Goal: Task Accomplishment & Management: Use online tool/utility

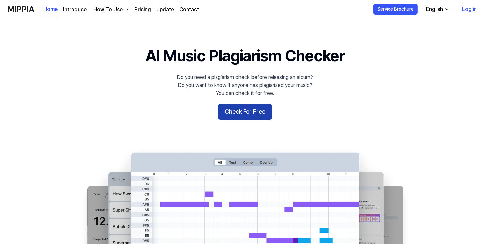
click at [247, 113] on button "Check For Free" at bounding box center [245, 112] width 54 height 16
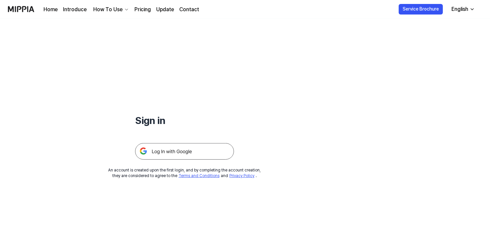
click at [207, 147] on img at bounding box center [184, 151] width 99 height 16
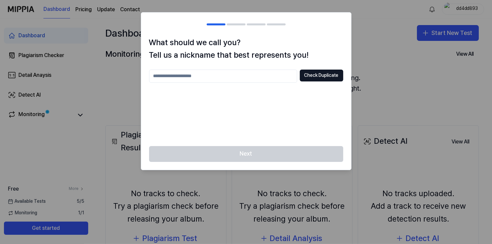
click at [273, 78] on input "text" at bounding box center [223, 75] width 148 height 13
type input "****"
click at [266, 155] on div "Next" at bounding box center [246, 158] width 210 height 24
click at [314, 74] on button "Check Duplicate" at bounding box center [321, 75] width 43 height 12
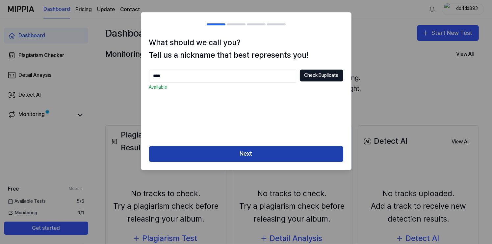
click at [210, 153] on button "Next" at bounding box center [246, 154] width 194 height 16
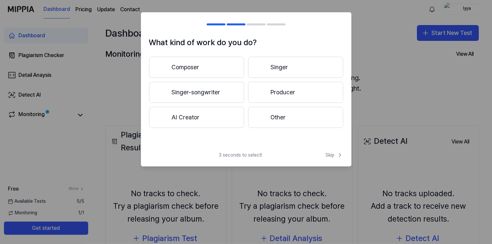
click at [284, 119] on button "Other" at bounding box center [295, 117] width 95 height 21
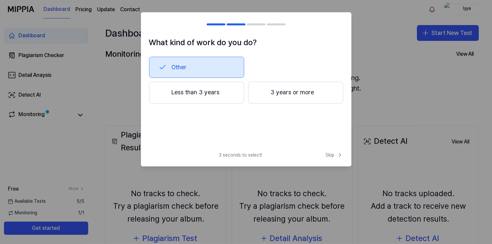
click at [229, 97] on button "Less than 3 years" at bounding box center [196, 93] width 95 height 22
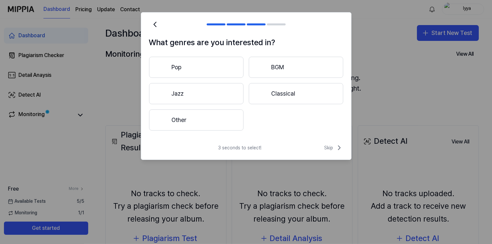
click at [206, 122] on button "Other" at bounding box center [196, 119] width 94 height 21
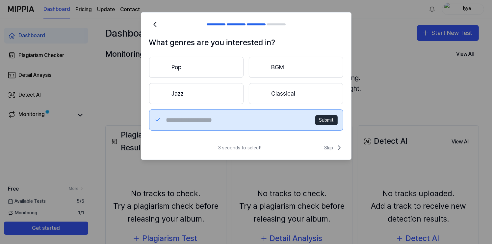
click at [328, 147] on span "Skip" at bounding box center [334, 148] width 19 height 8
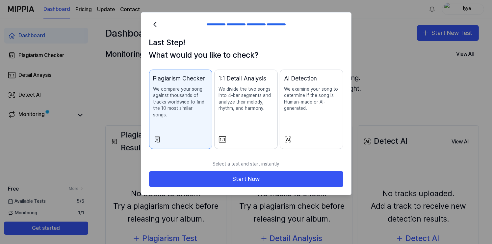
click at [309, 135] on div at bounding box center [311, 139] width 55 height 8
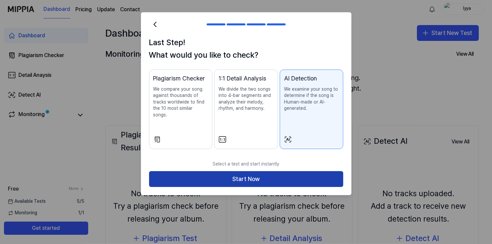
click at [286, 171] on button "Start Now" at bounding box center [246, 179] width 194 height 16
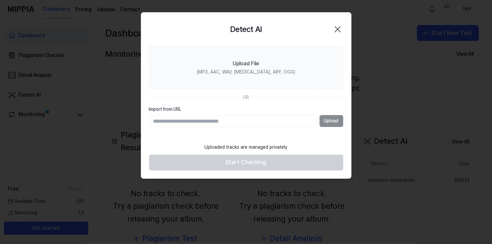
click at [336, 27] on icon "button" at bounding box center [337, 29] width 5 height 5
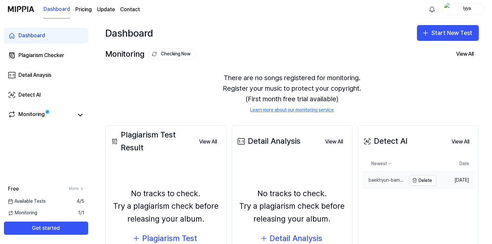
click at [401, 182] on div "baekhyun-bambiaudio" at bounding box center [384, 180] width 44 height 7
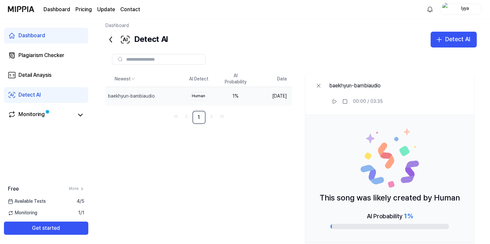
scroll to position [5, 0]
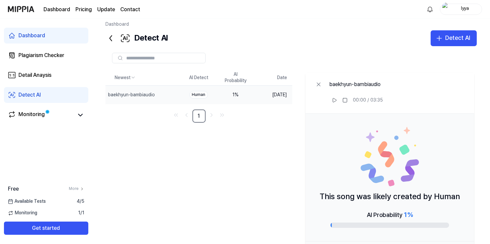
click at [113, 39] on icon at bounding box center [110, 38] width 11 height 11
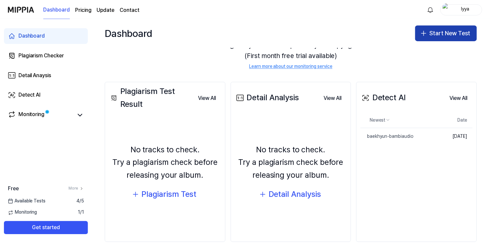
scroll to position [55, 0]
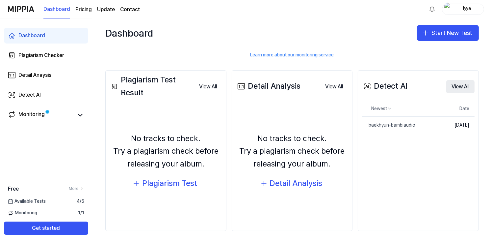
click at [453, 88] on button "View All" at bounding box center [460, 86] width 28 height 13
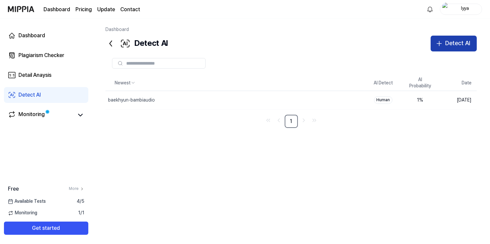
click at [458, 45] on div "Detect AI" at bounding box center [457, 44] width 25 height 10
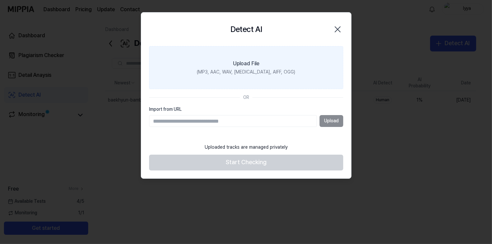
click at [251, 69] on div "(MP3, AAC, WAV, FLAC, AIFF, OGG)" at bounding box center [246, 72] width 98 height 7
click at [0, 0] on input "Upload File (MP3, AAC, WAV, FLAC, AIFF, OGG)" at bounding box center [0, 0] width 0 height 0
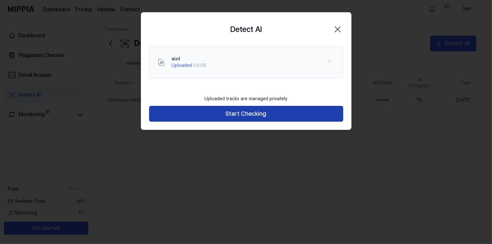
click at [244, 111] on button "Start Checking" at bounding box center [246, 114] width 194 height 16
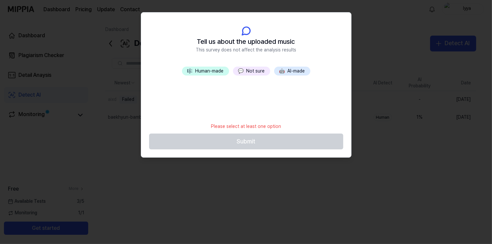
click at [252, 71] on button "💬 Not sure" at bounding box center [251, 71] width 37 height 9
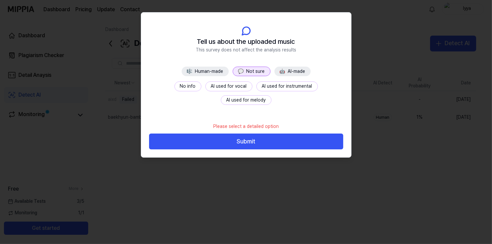
click at [174, 84] on button "No info" at bounding box center [187, 86] width 27 height 10
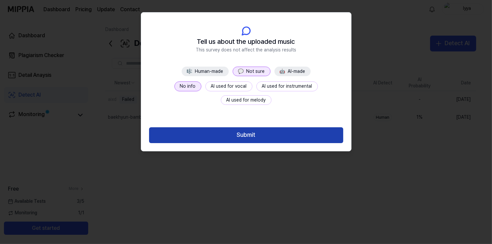
click at [235, 136] on button "Submit" at bounding box center [246, 135] width 194 height 16
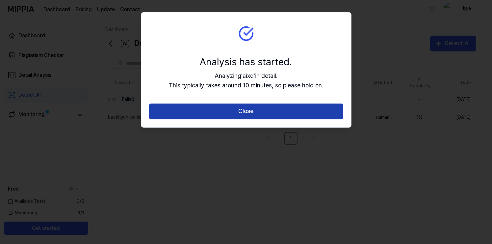
click at [244, 115] on button "Close" at bounding box center [246, 111] width 194 height 16
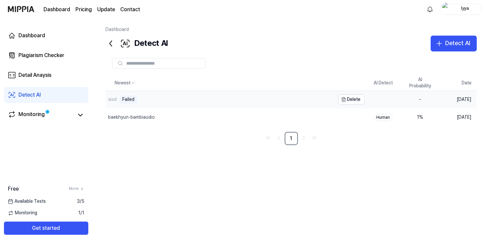
click at [186, 97] on div "aixd Failed" at bounding box center [219, 99] width 229 height 17
click at [129, 100] on div "Failed" at bounding box center [128, 99] width 17 height 8
click at [381, 98] on td at bounding box center [382, 99] width 37 height 17
click at [453, 101] on td "Sep 16, 2025" at bounding box center [457, 99] width 38 height 17
click at [114, 99] on div "aixd" at bounding box center [112, 99] width 9 height 7
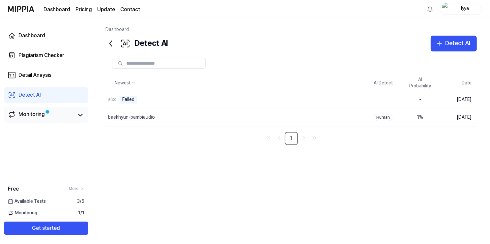
click at [64, 119] on link "Monitoring" at bounding box center [41, 114] width 66 height 9
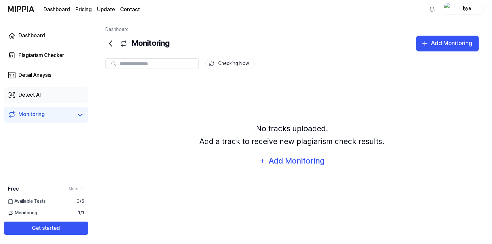
click at [57, 91] on link "Detect AI" at bounding box center [46, 95] width 84 height 16
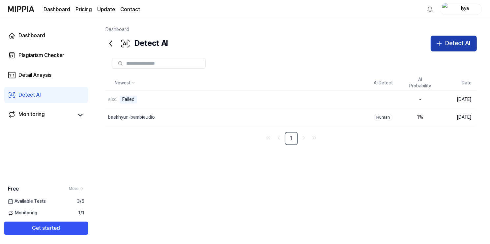
click at [465, 46] on div "Detect AI" at bounding box center [457, 44] width 25 height 10
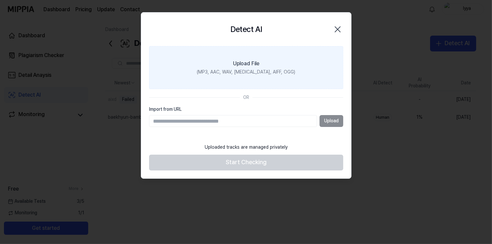
click at [224, 80] on label "Upload File (MP3, AAC, WAV, FLAC, AIFF, OGG)" at bounding box center [246, 67] width 194 height 43
click at [0, 0] on input "Upload File (MP3, AAC, WAV, FLAC, AIFF, OGG)" at bounding box center [0, 0] width 0 height 0
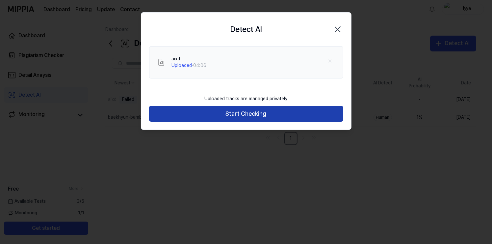
click at [245, 121] on button "Start Checking" at bounding box center [246, 114] width 194 height 16
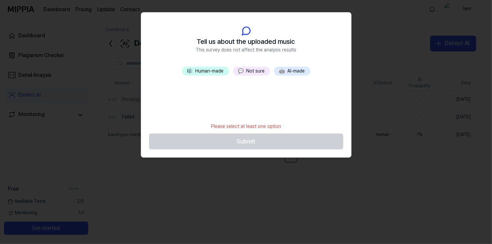
click at [293, 72] on button "🤖 AI-made" at bounding box center [292, 71] width 36 height 9
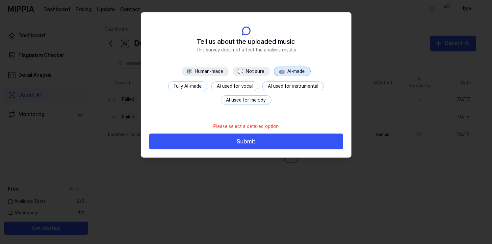
click at [194, 88] on button "Fully AI-made" at bounding box center [187, 86] width 39 height 10
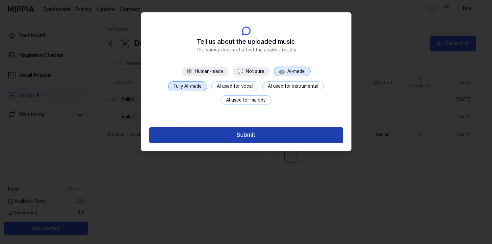
click at [240, 133] on button "Submit" at bounding box center [246, 135] width 194 height 16
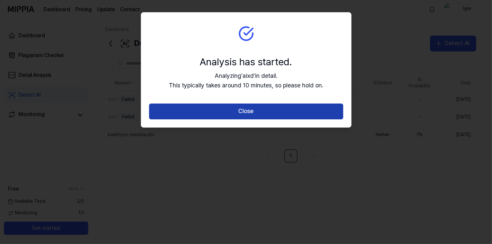
click at [247, 112] on button "Close" at bounding box center [246, 111] width 194 height 16
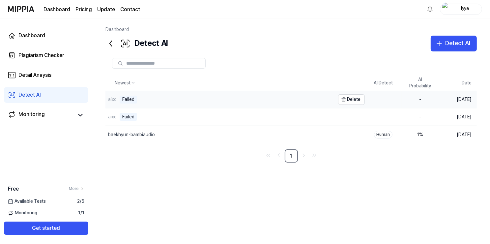
click at [131, 99] on div "Failed" at bounding box center [128, 99] width 17 height 8
click at [132, 83] on html "Dashboard Pricing Update Contact lyya Dashboard Plagiarism Checker Detail Anays…" at bounding box center [245, 122] width 490 height 244
click at [133, 84] on html "Dashboard Pricing Update Contact lyya Dashboard Plagiarism Checker Detail Anays…" at bounding box center [245, 122] width 490 height 244
click at [58, 71] on link "Detail Anaysis" at bounding box center [46, 75] width 84 height 16
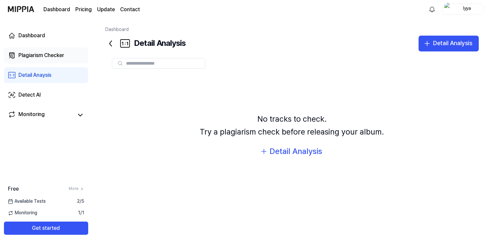
click at [55, 53] on div "Plagiarism Checker" at bounding box center [41, 55] width 46 height 8
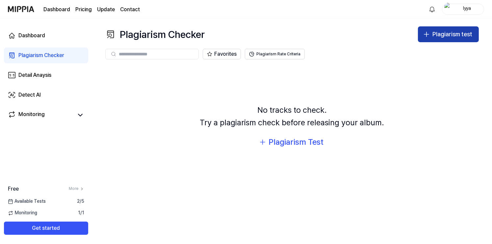
click at [452, 39] on button "Plagiarism test" at bounding box center [448, 34] width 61 height 16
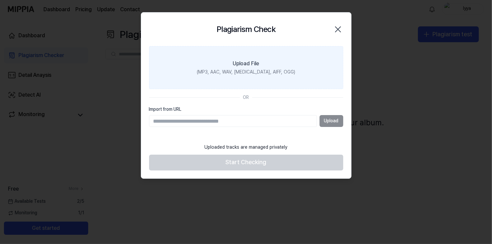
click at [301, 67] on label "Upload File (MP3, AAC, WAV, FLAC, AIFF, OGG)" at bounding box center [246, 67] width 194 height 43
click at [0, 0] on input "Upload File (MP3, AAC, WAV, FLAC, AIFF, OGG)" at bounding box center [0, 0] width 0 height 0
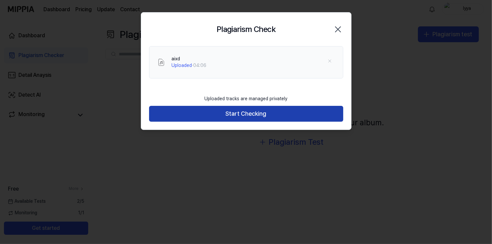
click at [253, 108] on button "Start Checking" at bounding box center [246, 114] width 194 height 16
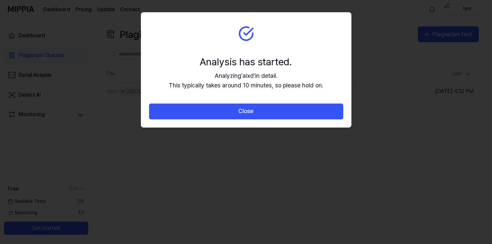
click at [253, 108] on button "Close" at bounding box center [246, 111] width 194 height 16
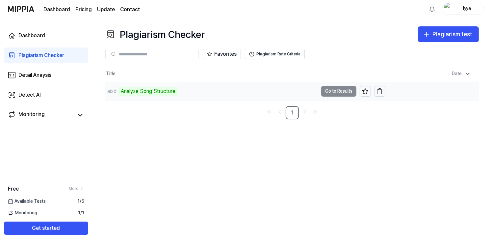
click at [198, 90] on div "aixd Analyze Song Structure" at bounding box center [211, 91] width 213 height 18
click at [148, 92] on div "aixd 73%" at bounding box center [211, 91] width 213 height 18
click at [335, 90] on td "aixd 76% Go to Results" at bounding box center [245, 91] width 280 height 18
click at [332, 89] on td "aixd 76% Go to Results" at bounding box center [245, 91] width 280 height 18
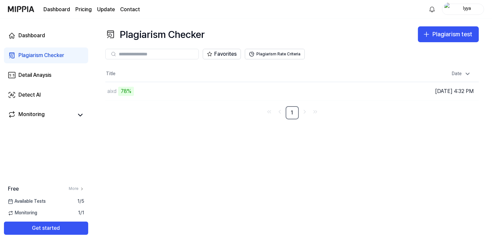
click at [333, 67] on th "Title" at bounding box center [245, 74] width 280 height 16
click at [338, 88] on td "aixd 78% Go to Results" at bounding box center [245, 91] width 280 height 18
click at [340, 90] on button "Go to Results" at bounding box center [338, 91] width 35 height 11
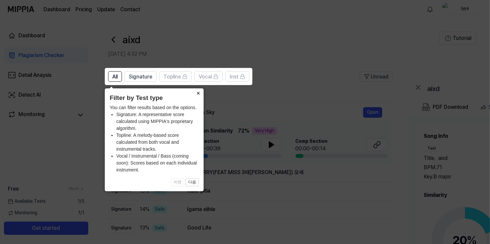
click at [198, 94] on button "×" at bounding box center [198, 92] width 11 height 9
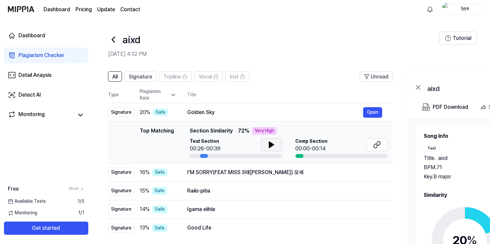
click at [270, 143] on icon at bounding box center [271, 145] width 5 height 6
click at [376, 144] on icon at bounding box center [375, 146] width 4 height 4
click at [270, 142] on icon at bounding box center [271, 145] width 8 height 8
click at [134, 76] on span "Signature" at bounding box center [140, 77] width 23 height 8
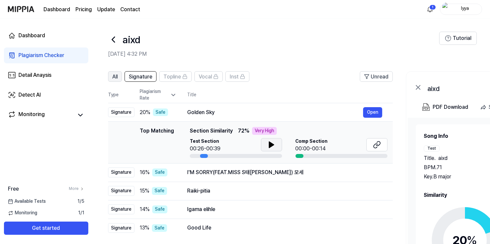
click at [118, 76] on span "All" at bounding box center [114, 77] width 5 height 8
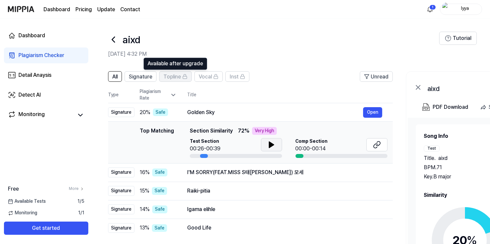
click at [177, 76] on span "Topline" at bounding box center [171, 77] width 17 height 8
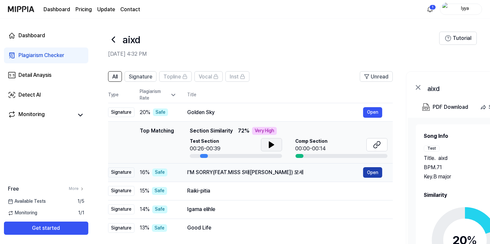
click at [371, 171] on button "Open" at bounding box center [372, 172] width 19 height 11
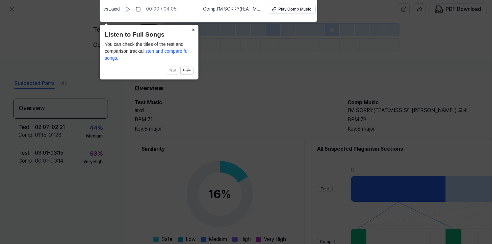
click at [195, 31] on button "×" at bounding box center [193, 29] width 11 height 9
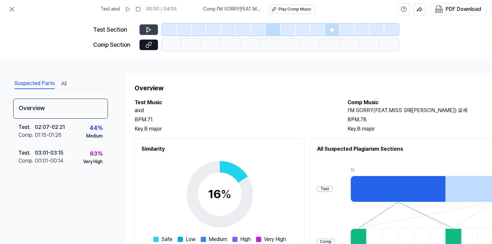
click at [146, 29] on icon at bounding box center [149, 29] width 7 height 7
click at [150, 29] on icon at bounding box center [149, 29] width 7 height 7
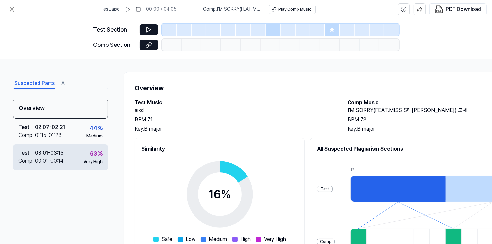
click at [85, 160] on div "Very High" at bounding box center [92, 161] width 19 height 7
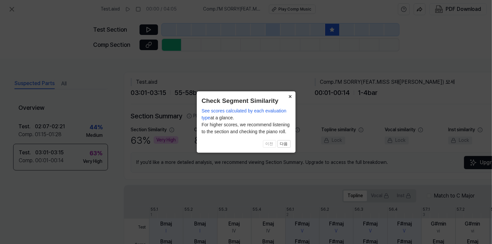
click at [285, 96] on button "×" at bounding box center [290, 95] width 11 height 9
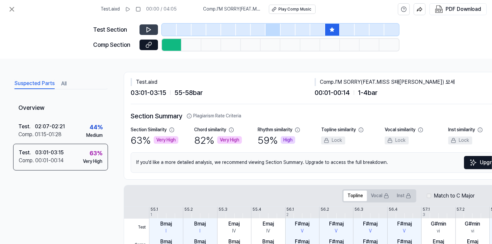
click at [149, 28] on icon at bounding box center [149, 29] width 7 height 7
click at [148, 28] on icon at bounding box center [147, 29] width 1 height 4
click at [153, 48] on button at bounding box center [149, 45] width 18 height 11
click at [148, 30] on icon at bounding box center [149, 29] width 7 height 7
click at [150, 28] on icon at bounding box center [149, 29] width 7 height 7
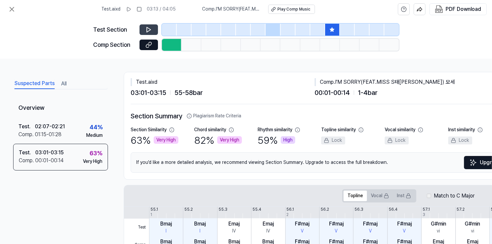
click at [146, 30] on icon at bounding box center [149, 29] width 7 height 7
click at [172, 30] on div at bounding box center [169, 30] width 15 height 12
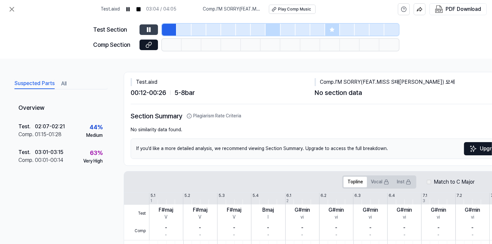
drag, startPoint x: 166, startPoint y: 30, endPoint x: 157, endPoint y: 31, distance: 8.9
click at [157, 31] on div "Test Section" at bounding box center [247, 30] width 306 height 12
click at [185, 26] on div at bounding box center [184, 30] width 15 height 12
click at [205, 25] on div at bounding box center [199, 30] width 15 height 12
click at [220, 26] on div at bounding box center [213, 30] width 15 height 12
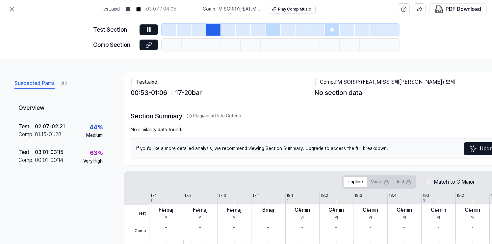
click at [238, 26] on div at bounding box center [243, 30] width 15 height 12
click at [261, 27] on div at bounding box center [258, 30] width 15 height 12
click at [148, 28] on icon at bounding box center [147, 29] width 1 height 4
click at [152, 28] on button at bounding box center [149, 29] width 18 height 11
click at [299, 29] on div at bounding box center [303, 30] width 15 height 12
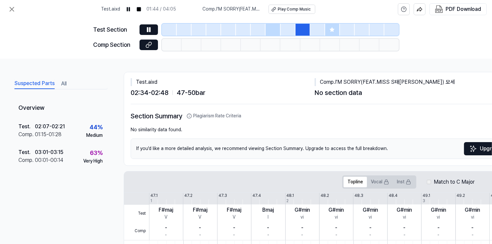
click at [314, 29] on div at bounding box center [317, 30] width 15 height 12
click at [327, 29] on div at bounding box center [332, 30] width 15 height 12
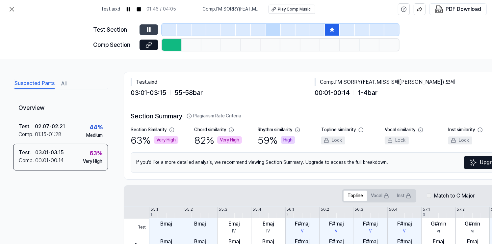
click at [149, 28] on icon at bounding box center [149, 29] width 1 height 4
click at [149, 28] on icon at bounding box center [149, 29] width 7 height 7
click at [149, 28] on icon at bounding box center [149, 29] width 1 height 4
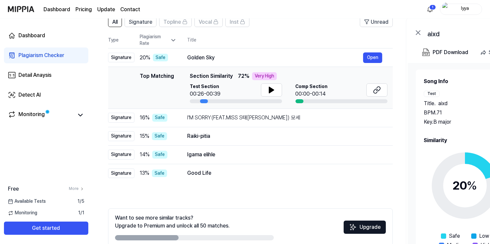
scroll to position [66, 0]
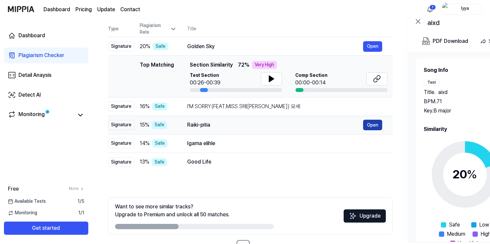
click at [370, 126] on button "Open" at bounding box center [372, 125] width 19 height 11
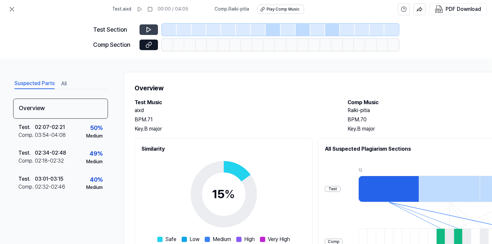
click at [152, 26] on button at bounding box center [149, 29] width 18 height 11
click at [150, 30] on icon at bounding box center [149, 29] width 4 height 5
click at [272, 32] on div at bounding box center [273, 30] width 15 height 12
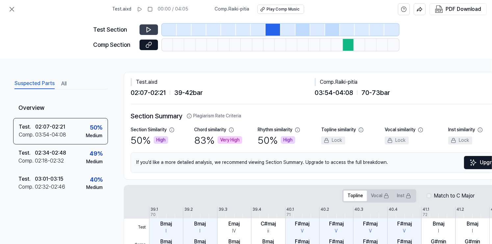
click at [150, 27] on icon at bounding box center [149, 29] width 7 height 7
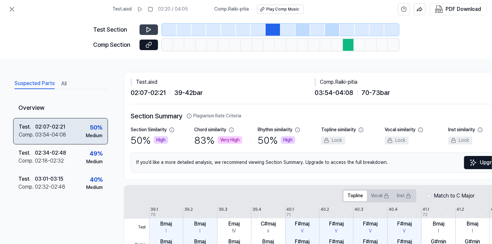
click at [80, 135] on div "Test . 02:07 - 02:21 Comp . 03:54 - 04:08 50 % Medium" at bounding box center [60, 131] width 95 height 26
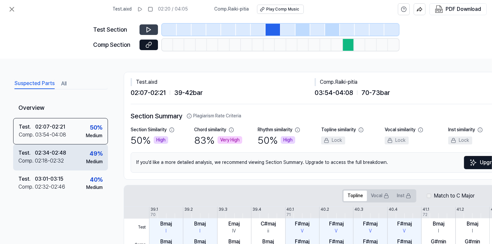
click at [73, 157] on div "Test . 02:34 - 02:48 Comp . 02:18 - 02:32 49 % Medium" at bounding box center [60, 157] width 95 height 26
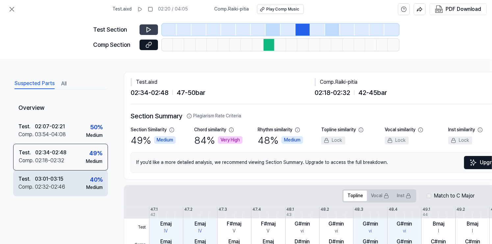
click at [75, 178] on div "Test . 03:01 - 03:15 Comp . 02:32 - 02:46 40 % Medium" at bounding box center [60, 183] width 95 height 26
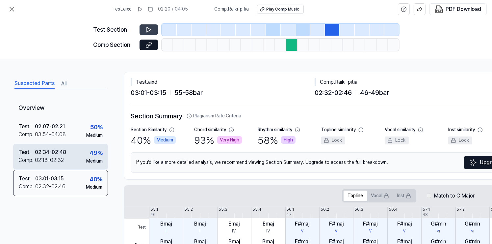
click at [78, 155] on div "Test . 02:34 - 02:48 Comp . 02:18 - 02:32 49 % Medium" at bounding box center [60, 157] width 95 height 26
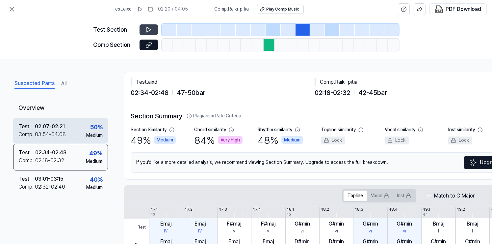
click at [84, 133] on div "Test . 02:07 - 02:21 Comp . 03:54 - 04:08 50 % Medium" at bounding box center [60, 131] width 95 height 26
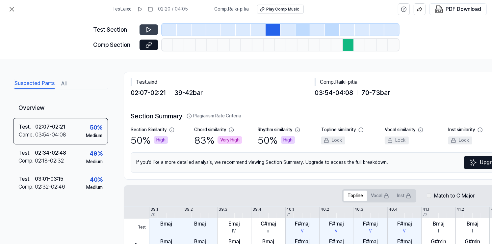
click at [151, 31] on icon at bounding box center [149, 29] width 7 height 7
click at [148, 28] on icon at bounding box center [149, 29] width 7 height 7
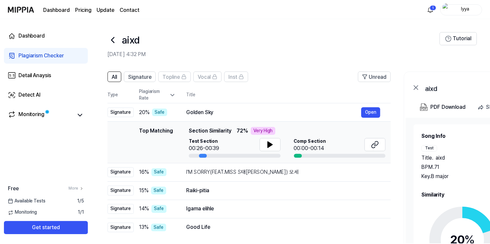
scroll to position [66, 0]
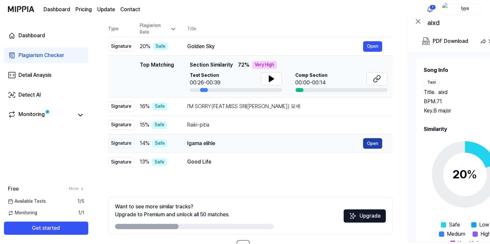
click at [373, 144] on button "Open" at bounding box center [372, 143] width 19 height 11
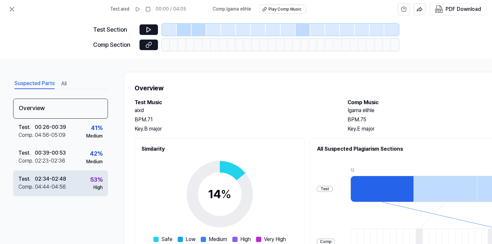
click at [66, 189] on div "Comp . 04:44 - 04:56" at bounding box center [42, 187] width 48 height 8
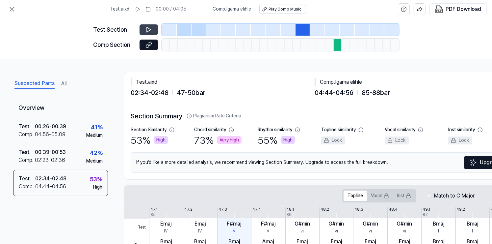
click at [152, 32] on button at bounding box center [149, 29] width 18 height 11
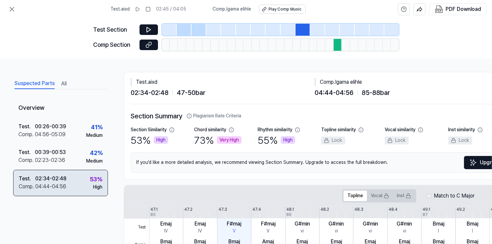
click at [82, 178] on div "Test . 02:34 - 02:48 Comp . 04:44 - 04:56 53 % High" at bounding box center [60, 183] width 95 height 26
click at [96, 186] on div "High" at bounding box center [97, 187] width 9 height 7
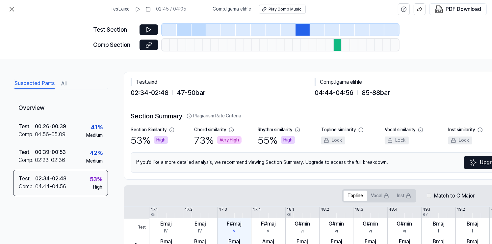
click at [289, 25] on div at bounding box center [288, 30] width 15 height 12
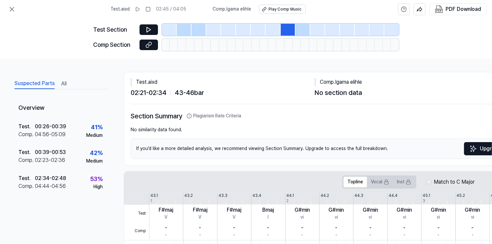
click at [291, 26] on div at bounding box center [288, 30] width 15 height 12
click at [150, 32] on icon at bounding box center [149, 29] width 7 height 7
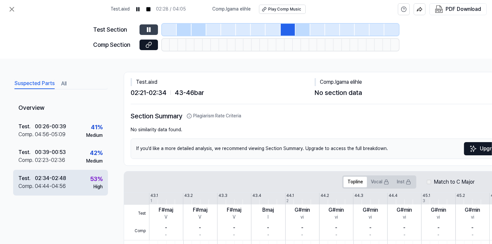
click at [50, 183] on div "04:44 - 04:56" at bounding box center [50, 186] width 31 height 8
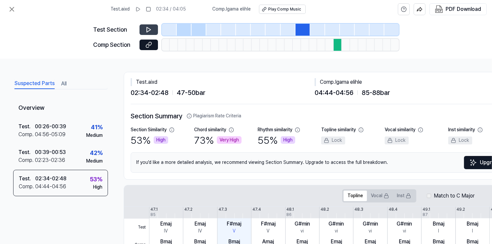
click at [335, 43] on div at bounding box center [338, 45] width 8 height 12
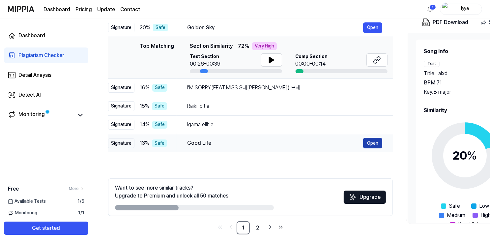
scroll to position [88, 0]
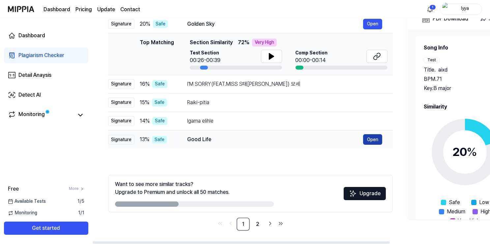
click at [375, 137] on button "Open" at bounding box center [372, 139] width 19 height 11
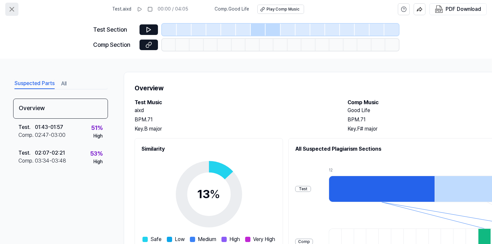
click at [13, 9] on icon at bounding box center [12, 9] width 8 height 8
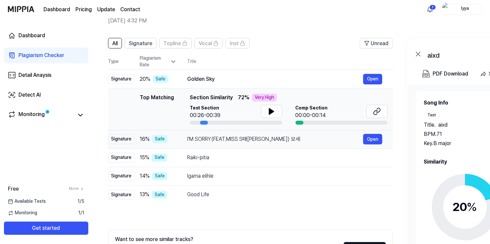
scroll to position [22, 0]
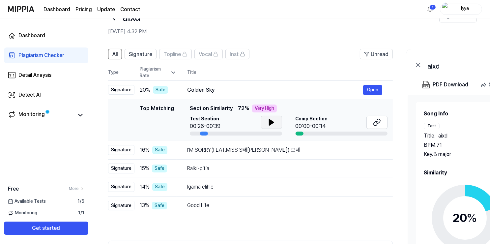
click at [267, 122] on icon at bounding box center [271, 122] width 8 height 8
click at [378, 123] on icon at bounding box center [378, 121] width 4 height 4
click at [145, 103] on td "Top Matching Top Matching Section Similarity 72 % Very High Test Section 00:26-…" at bounding box center [250, 120] width 284 height 42
click at [373, 89] on button "Open" at bounding box center [372, 90] width 19 height 11
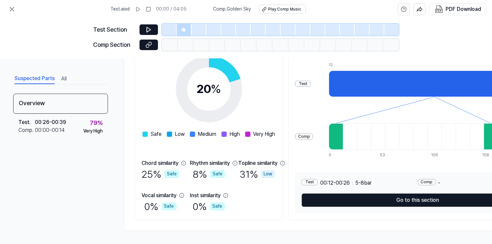
scroll to position [108, 0]
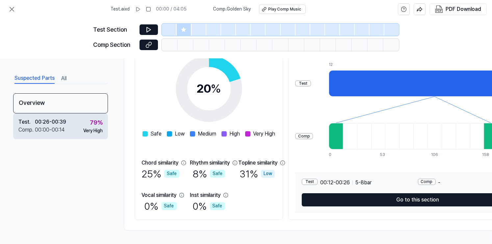
click at [70, 125] on div "Test . 00:26 - 00:39 Comp . 00:00 - 00:14 79 % Very High" at bounding box center [60, 126] width 95 height 26
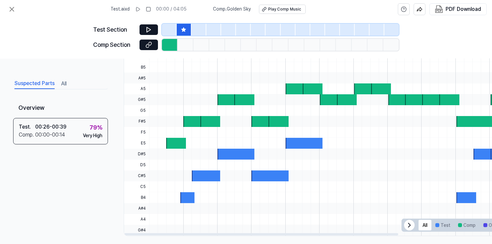
scroll to position [210, 0]
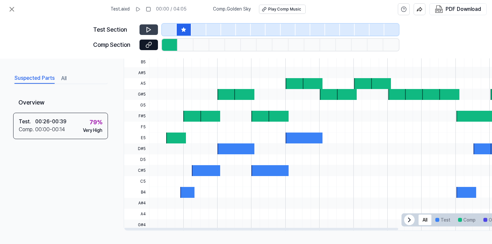
click at [152, 28] on icon at bounding box center [149, 29] width 7 height 7
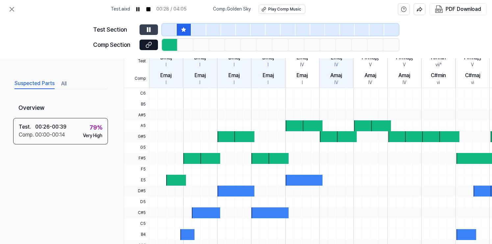
scroll to position [177, 0]
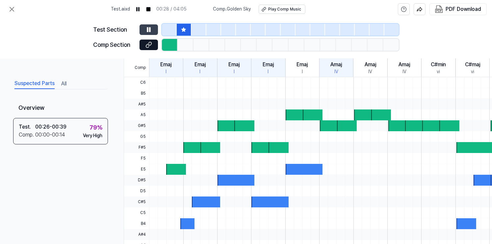
click at [223, 125] on div at bounding box center [228, 125] width 20 height 11
click at [238, 125] on div at bounding box center [244, 125] width 20 height 11
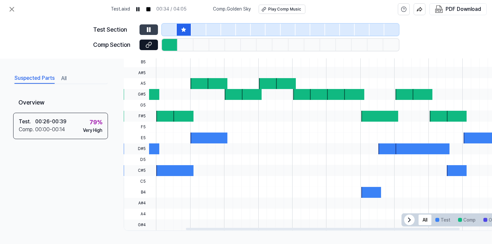
scroll to position [0, 0]
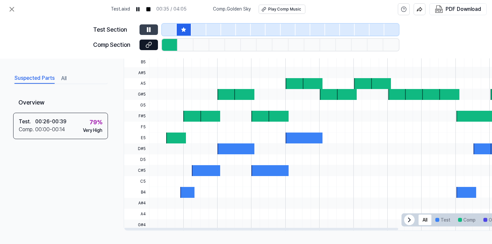
drag, startPoint x: 386, startPoint y: 225, endPoint x: 297, endPoint y: 225, distance: 88.6
click at [297, 228] on div at bounding box center [261, 229] width 274 height 2
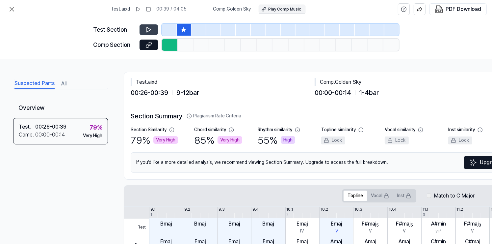
click at [290, 12] on button "Play Comp Music" at bounding box center [282, 9] width 47 height 9
click at [145, 26] on button at bounding box center [149, 29] width 18 height 11
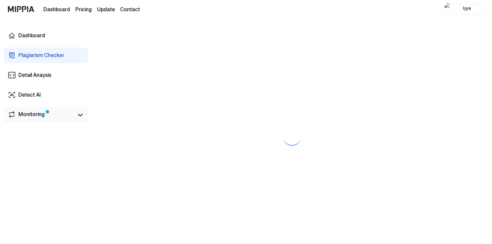
click at [54, 116] on link "Monitoring" at bounding box center [41, 114] width 66 height 9
